Goal: Find specific page/section

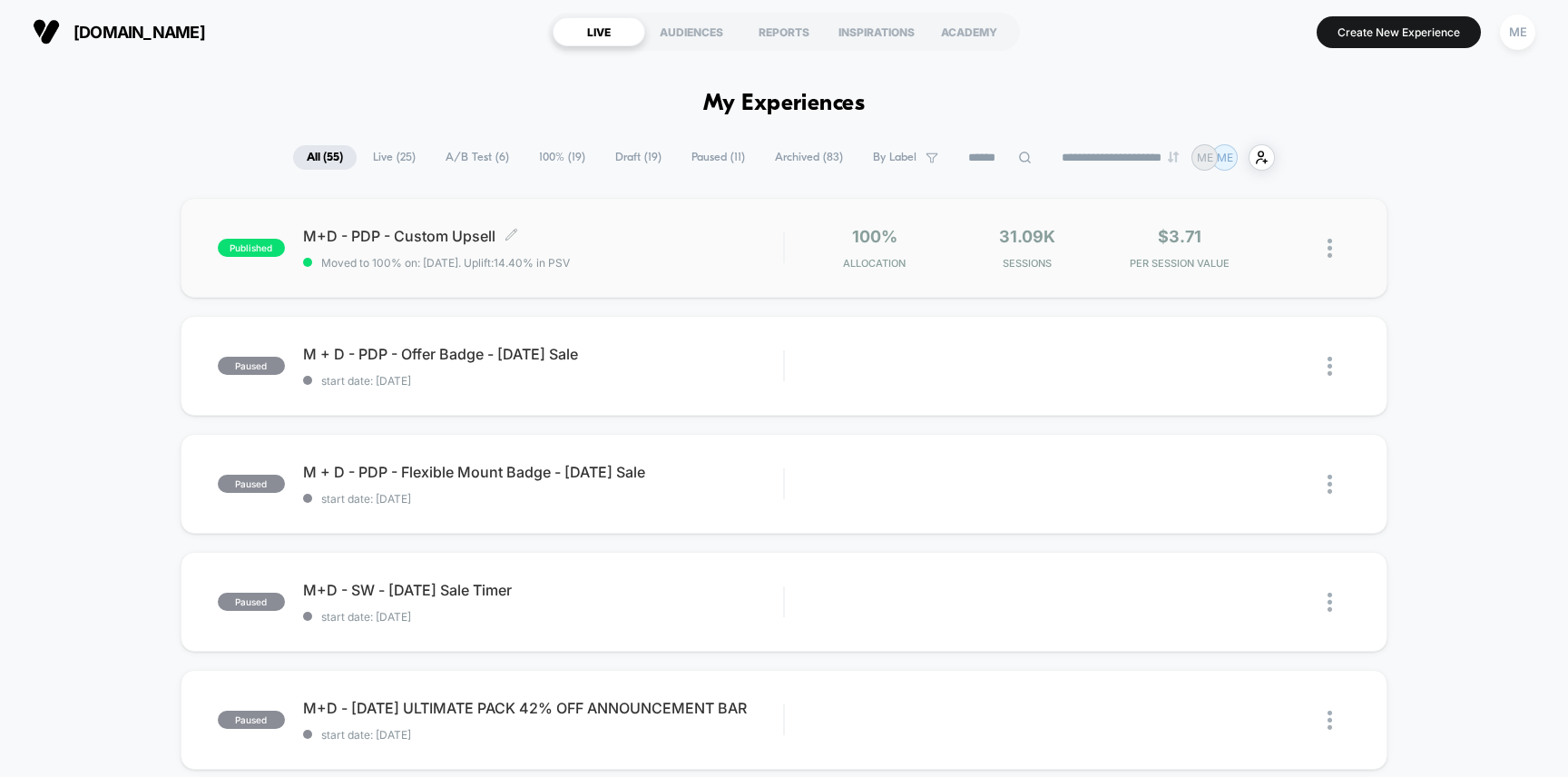
click at [654, 228] on span "M+D - PDP - Custom Upsell Click to edit experience details" at bounding box center [544, 236] width 481 height 19
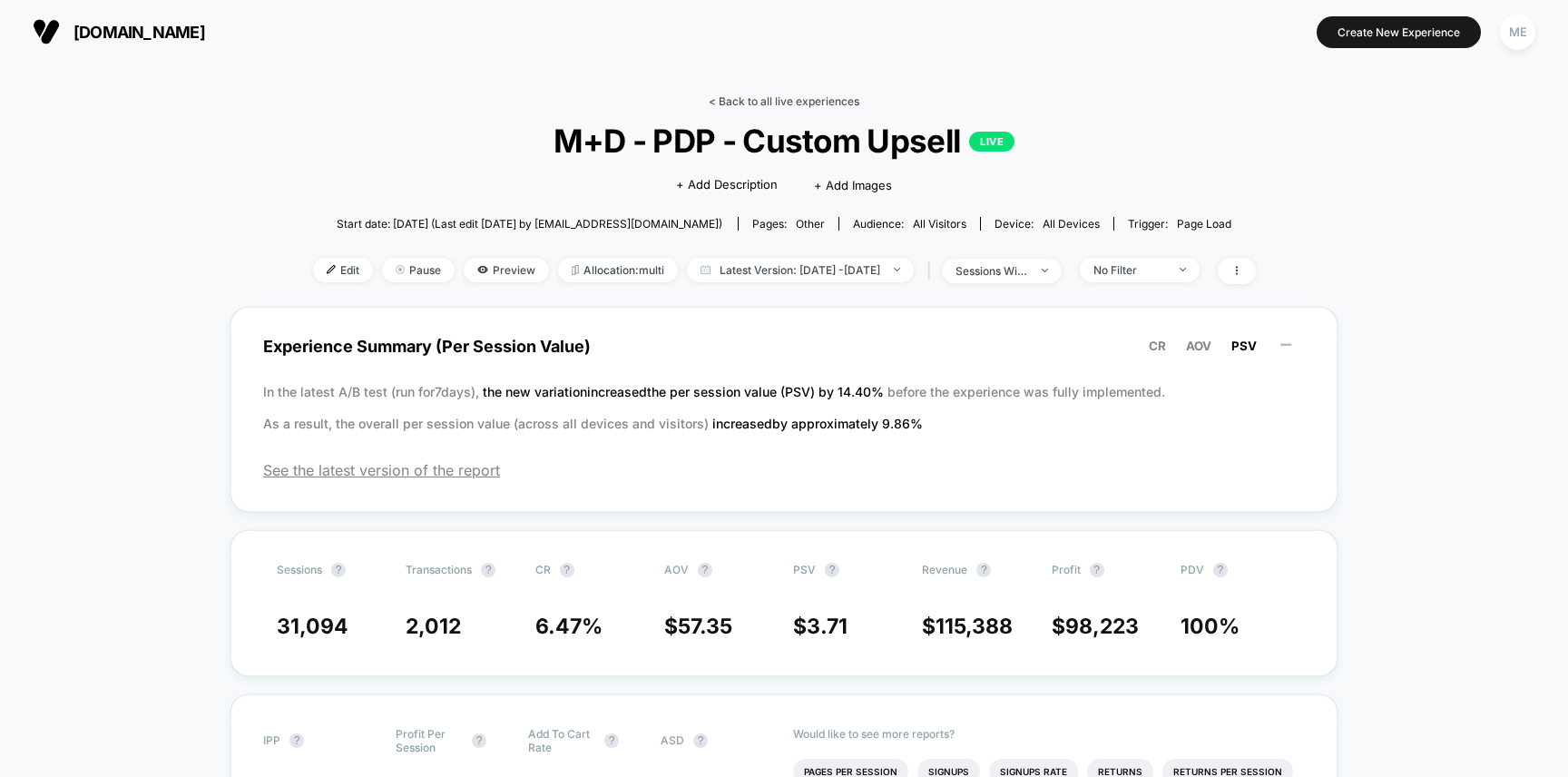
click at [741, 101] on link "< Back to all live experiences" at bounding box center [784, 101] width 151 height 14
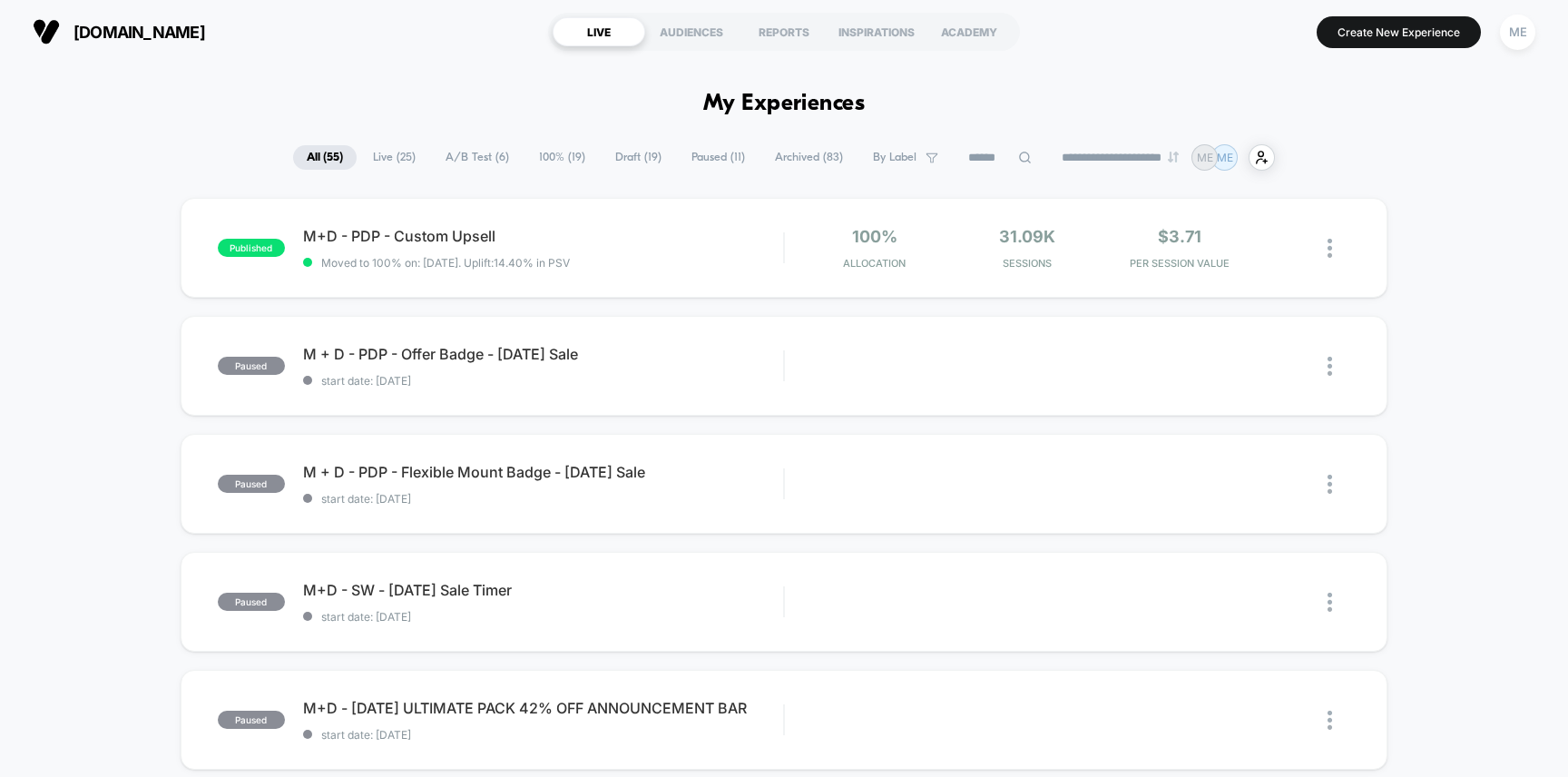
click at [391, 158] on span "Live ( 25 )" at bounding box center [394, 157] width 70 height 24
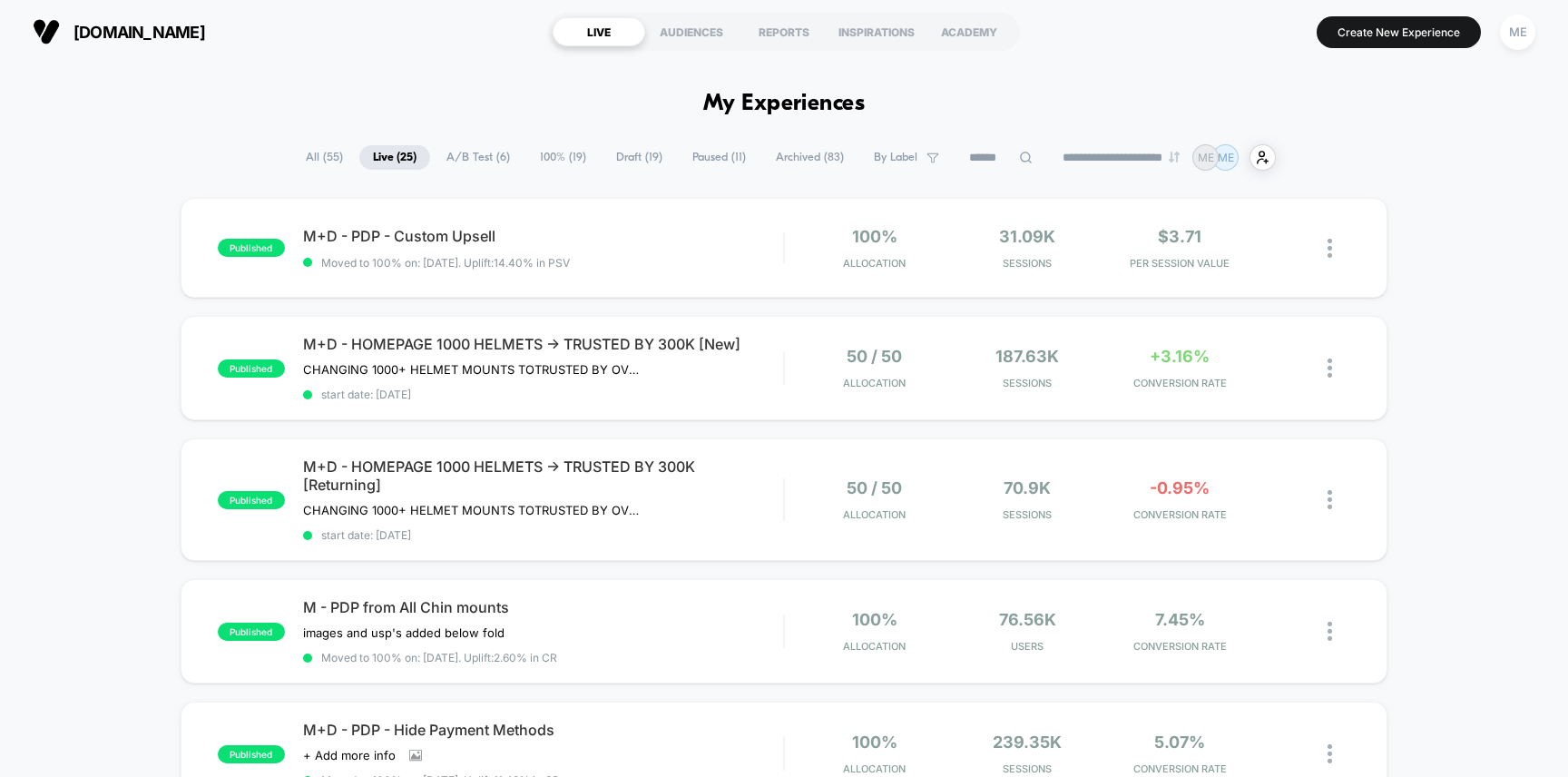
click at [448, 161] on span "A/B Test ( 6 )" at bounding box center [479, 157] width 91 height 24
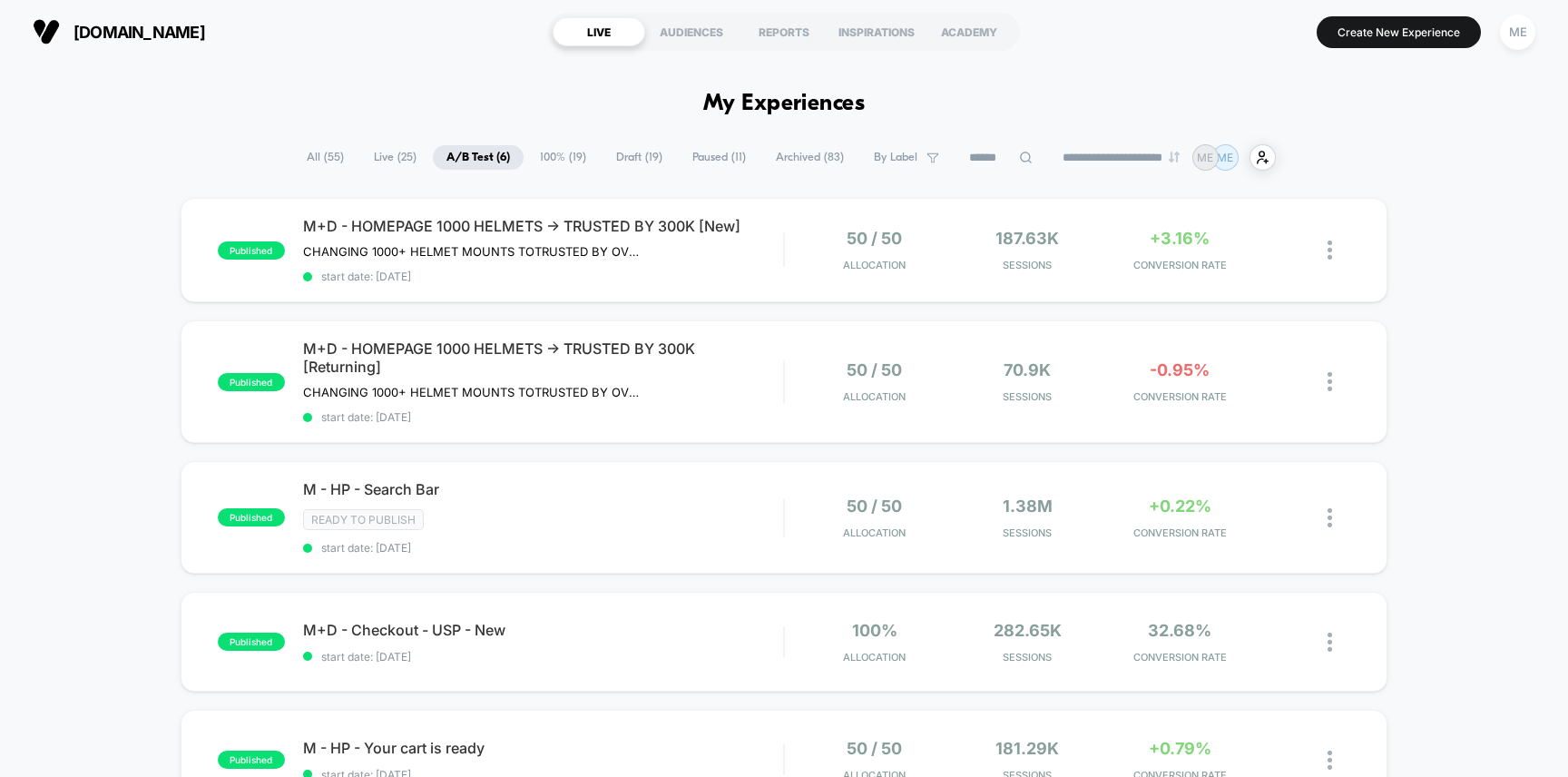
click at [400, 160] on span "Live ( 25 )" at bounding box center [395, 157] width 70 height 24
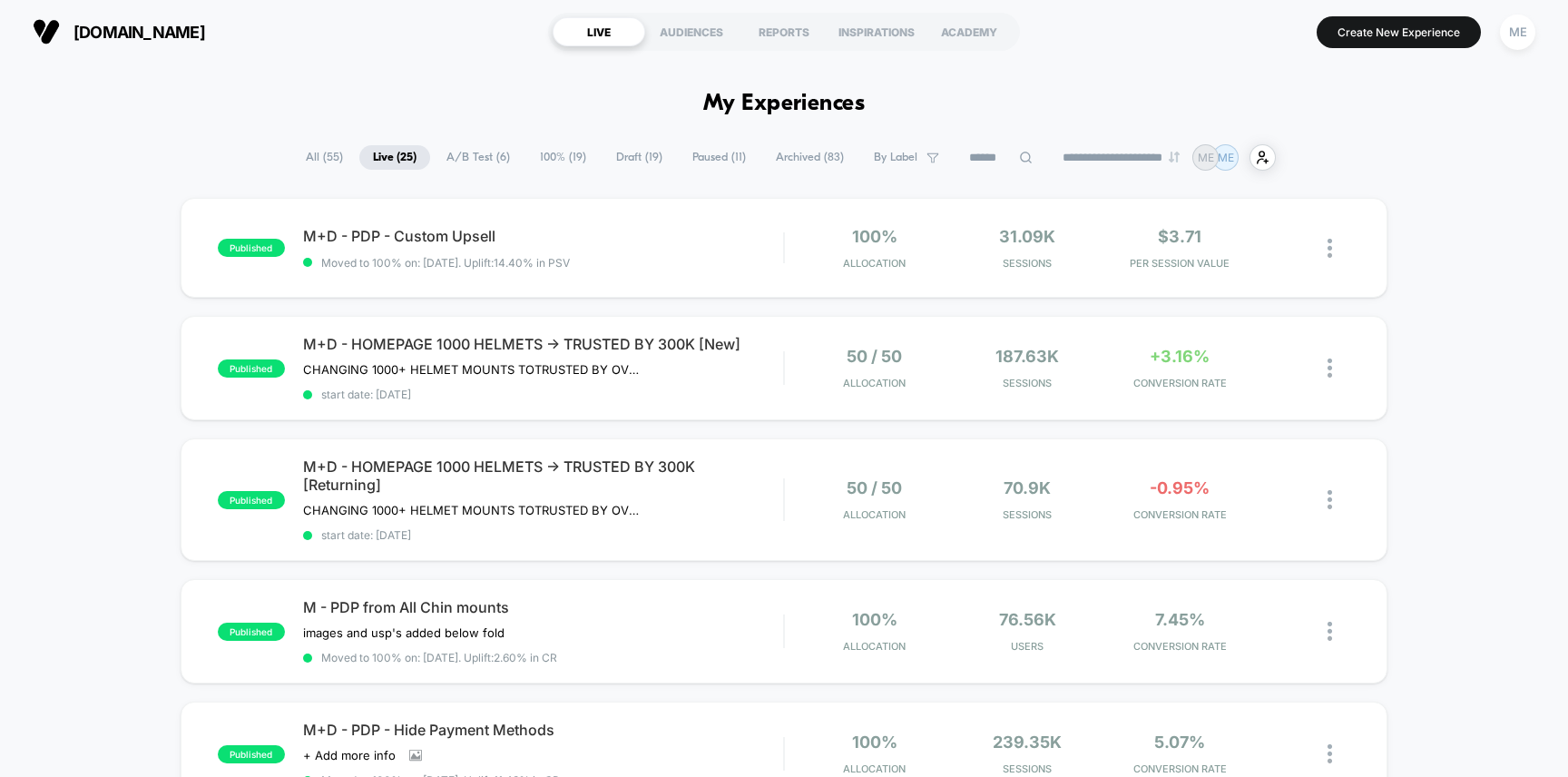
click at [558, 162] on span "100% ( 19 )" at bounding box center [562, 157] width 73 height 24
